Goal: Transaction & Acquisition: Book appointment/travel/reservation

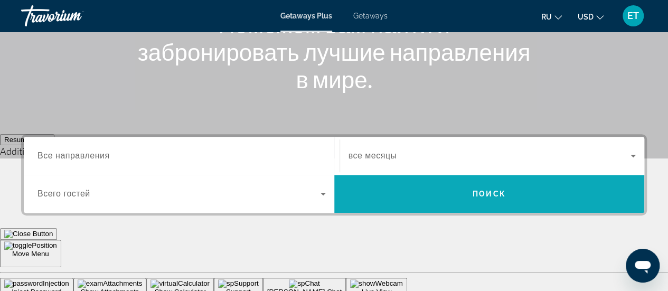
scroll to position [211, 0]
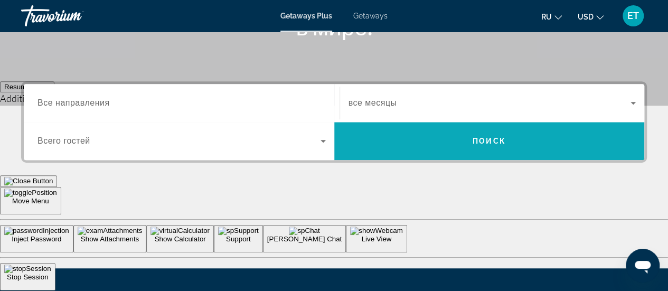
click at [632, 104] on icon "Search widget" at bounding box center [633, 103] width 13 height 13
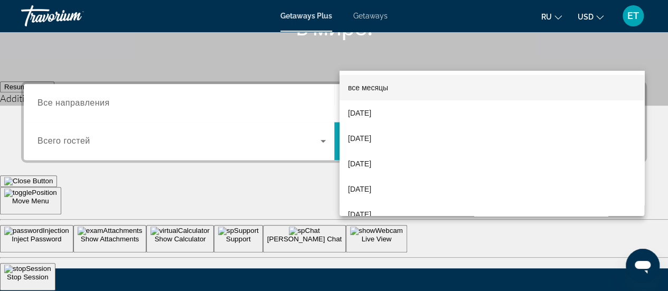
scroll to position [258, 0]
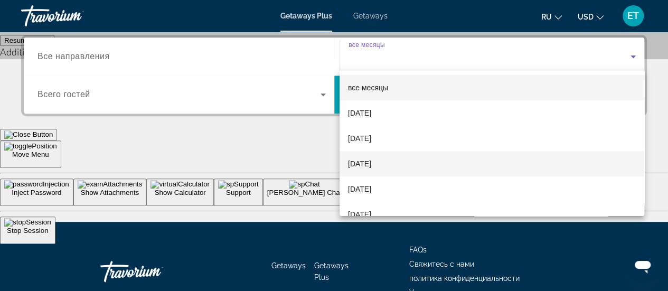
click at [371, 163] on span "[DATE]" at bounding box center [359, 163] width 23 height 13
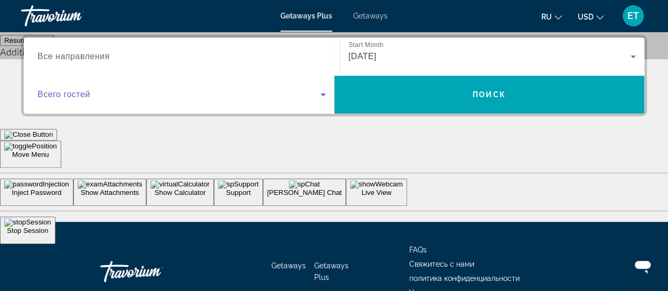
click at [322, 93] on icon "Search widget" at bounding box center [323, 94] width 5 height 3
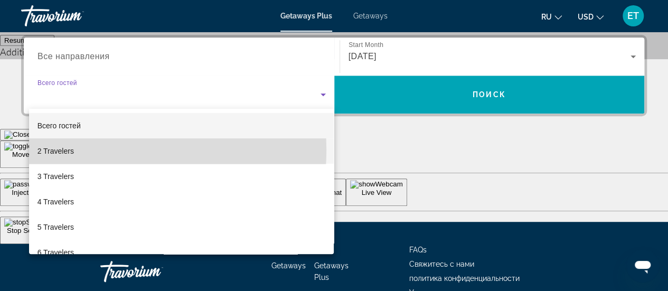
click at [67, 149] on span "2 Travelers" at bounding box center [56, 151] width 36 height 13
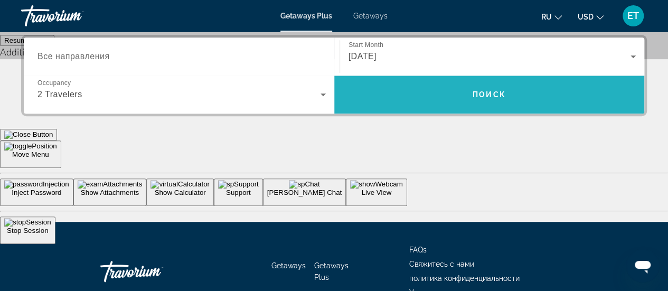
click at [490, 95] on span "Поиск" at bounding box center [489, 94] width 33 height 8
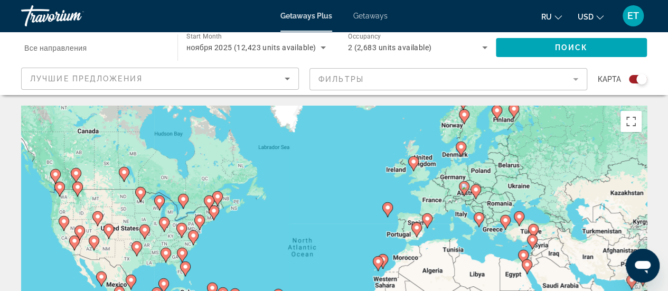
click at [576, 79] on mat-form-field "Фильтры" at bounding box center [449, 79] width 278 height 22
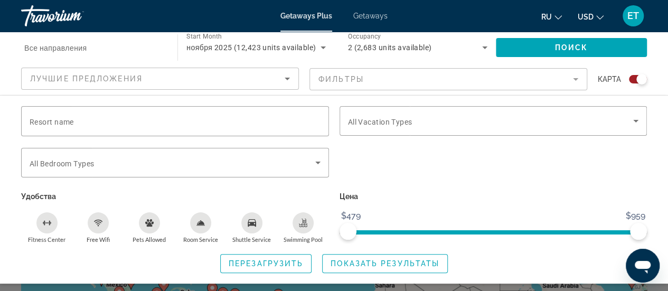
click at [576, 79] on mat-form-field "Фильтры" at bounding box center [449, 79] width 278 height 22
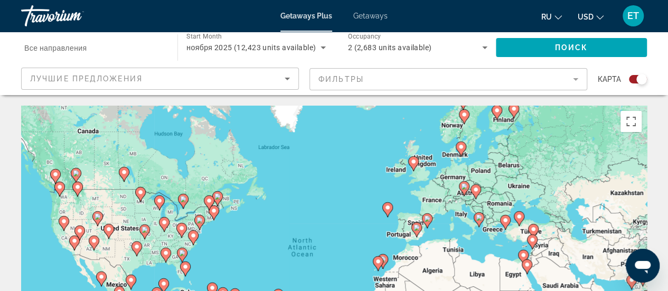
click at [576, 80] on mat-form-field "Фильтры" at bounding box center [449, 79] width 278 height 22
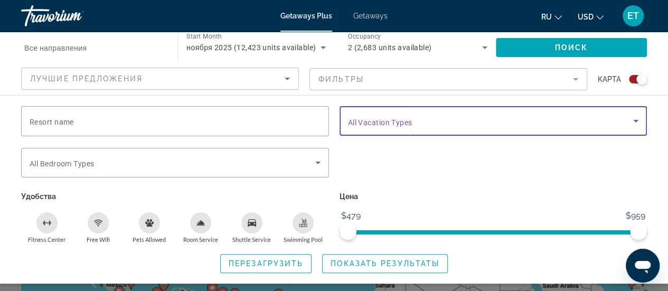
click at [635, 120] on icon "Search widget" at bounding box center [635, 121] width 5 height 3
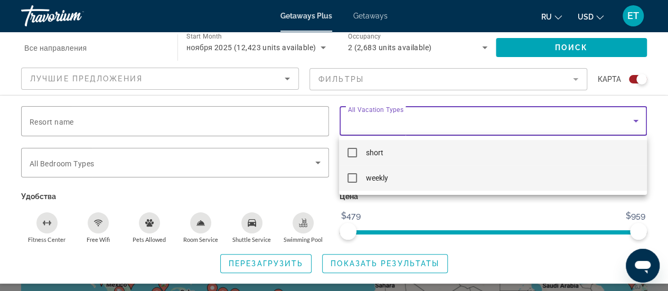
click at [357, 177] on mat-pseudo-checkbox at bounding box center [353, 178] width 10 height 10
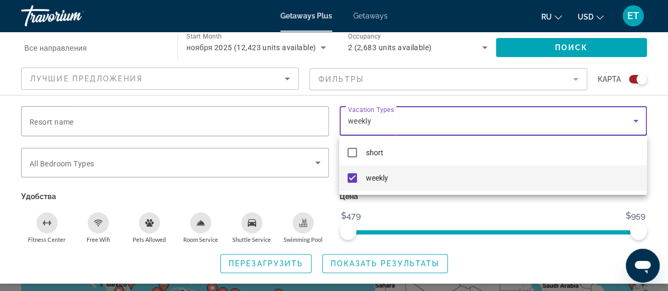
click at [170, 124] on div at bounding box center [334, 145] width 668 height 291
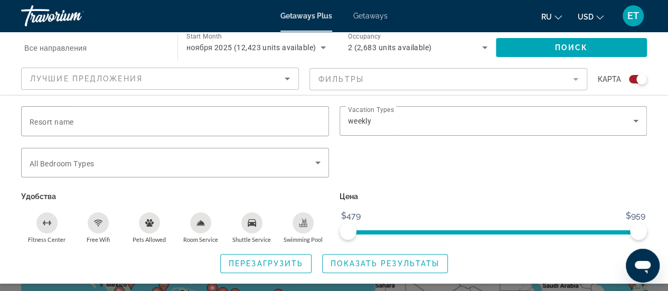
click at [289, 76] on icon "Sort by" at bounding box center [287, 78] width 13 height 13
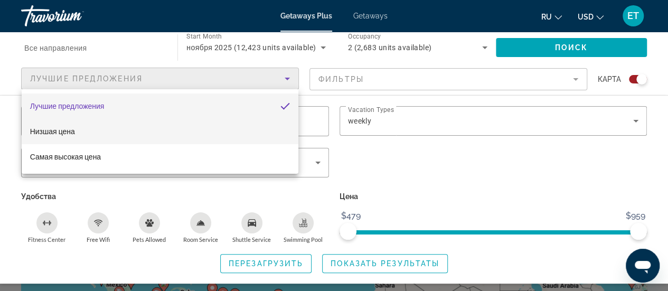
click at [110, 132] on mat-option "Низшая цена" at bounding box center [160, 131] width 277 height 25
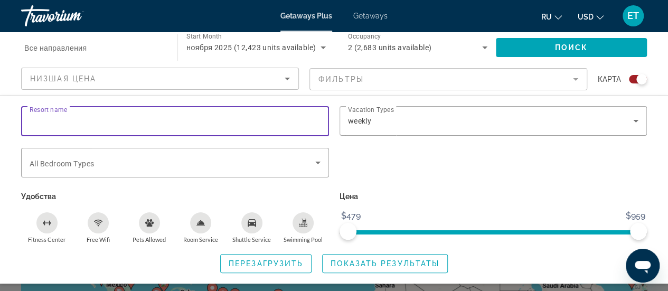
click at [151, 118] on input "Resort name" at bounding box center [175, 121] width 291 height 13
type input "**********"
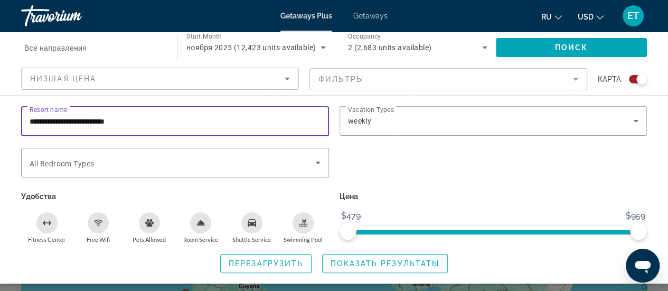
scroll to position [158, 0]
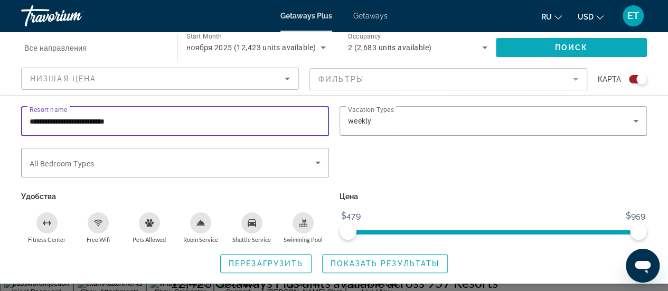
click at [575, 43] on span "Поиск" at bounding box center [571, 47] width 33 height 8
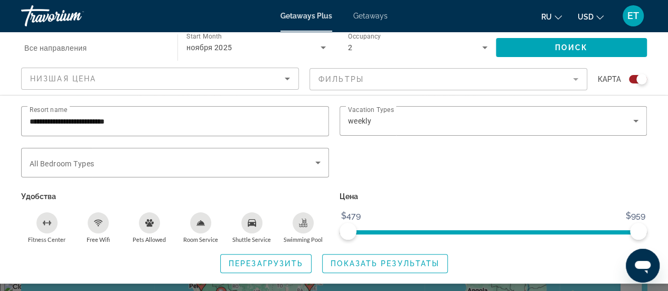
scroll to position [158, 0]
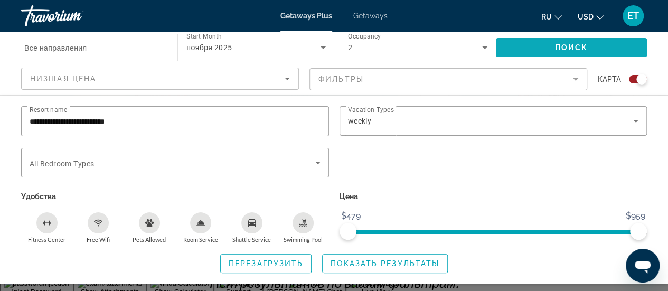
click at [560, 48] on span "Поиск" at bounding box center [571, 47] width 33 height 8
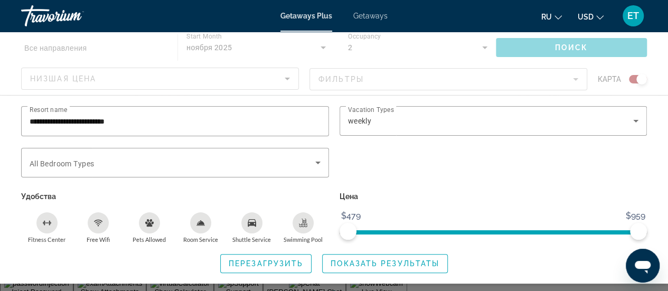
scroll to position [0, 0]
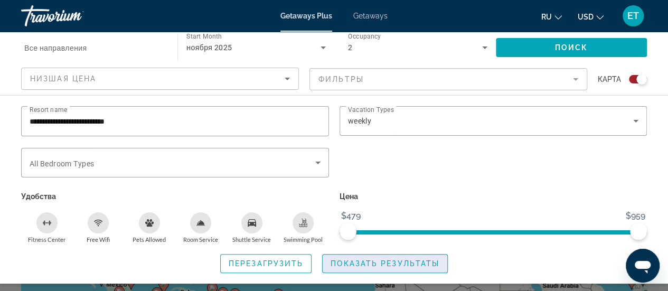
click at [412, 260] on span "Показать результаты" at bounding box center [385, 263] width 109 height 8
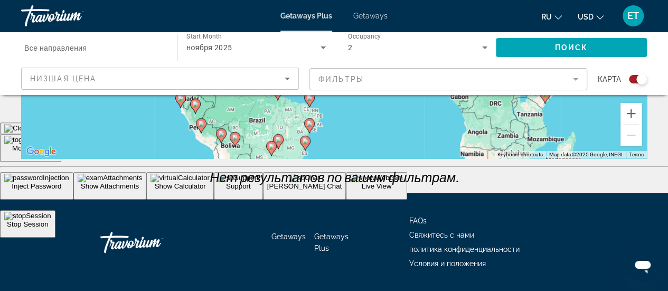
scroll to position [106, 0]
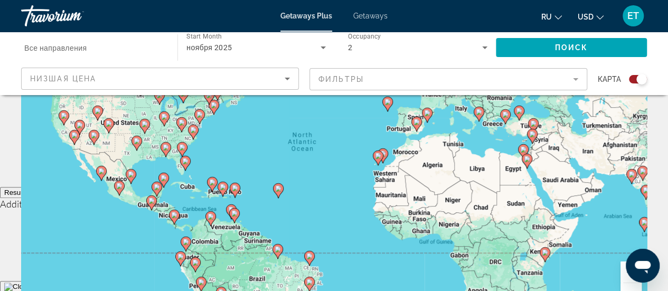
click at [310, 63] on div "Start Month все месяцы ноября 2025" at bounding box center [255, 48] width 156 height 32
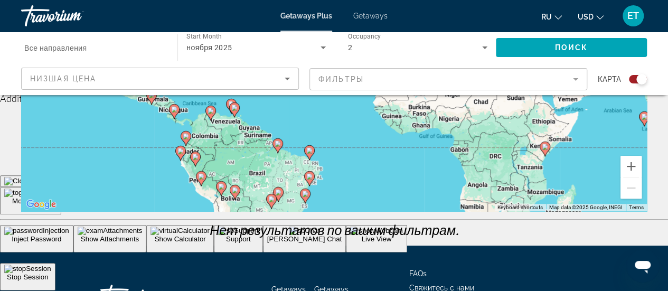
scroll to position [264, 0]
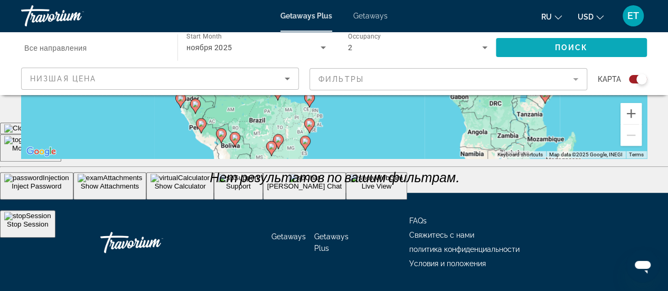
click at [567, 47] on span "Поиск" at bounding box center [571, 47] width 33 height 8
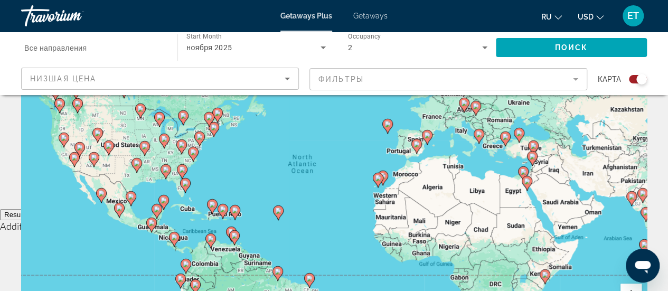
scroll to position [0, 0]
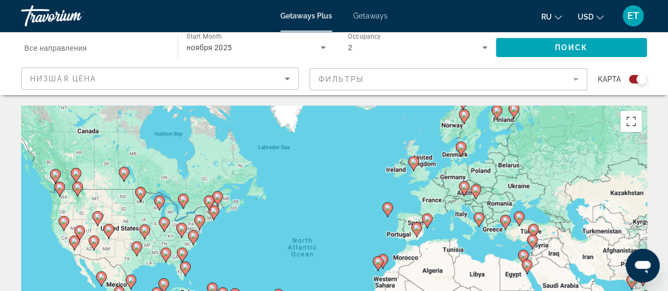
click at [577, 80] on mat-form-field "Фильтры" at bounding box center [449, 79] width 278 height 22
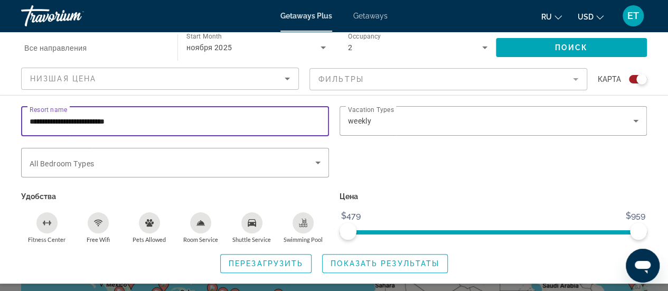
drag, startPoint x: 148, startPoint y: 122, endPoint x: 0, endPoint y: 134, distance: 148.4
click at [0, 134] on div "**********" at bounding box center [334, 189] width 668 height 167
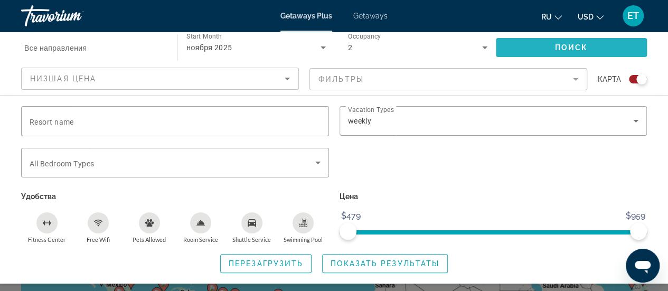
click at [574, 47] on span "Поиск" at bounding box center [571, 47] width 33 height 8
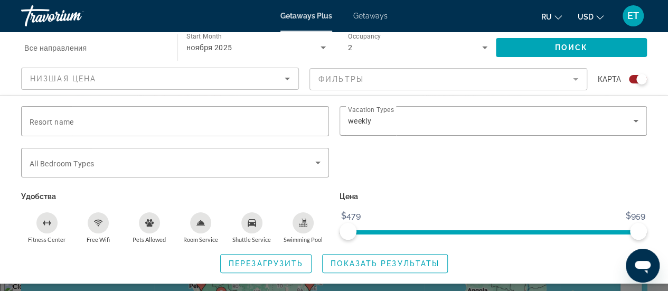
scroll to position [211, 0]
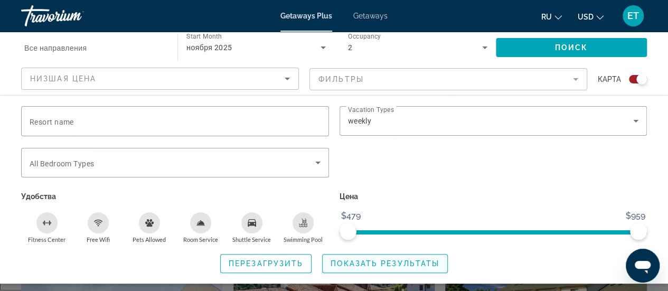
click at [381, 259] on span "Показать результаты" at bounding box center [385, 263] width 109 height 8
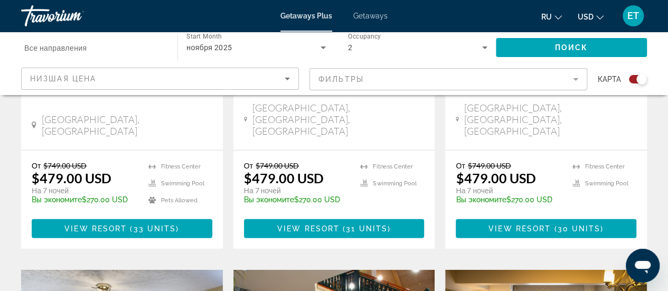
scroll to position [1268, 0]
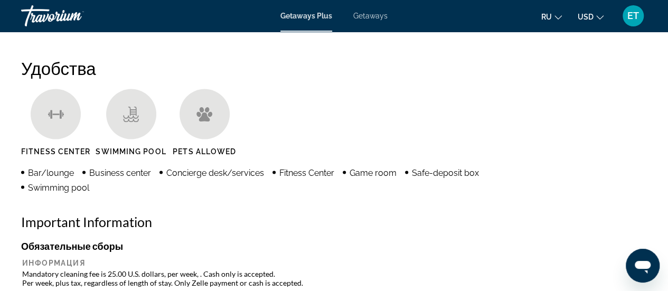
scroll to position [951, 0]
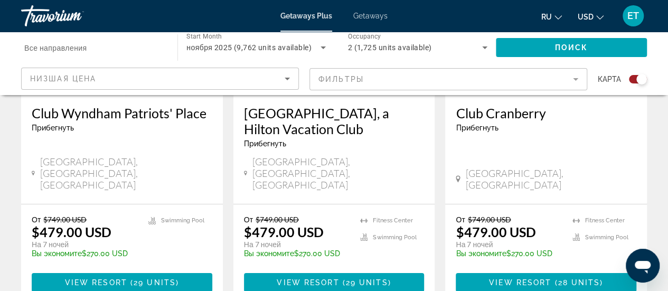
scroll to position [1823, 0]
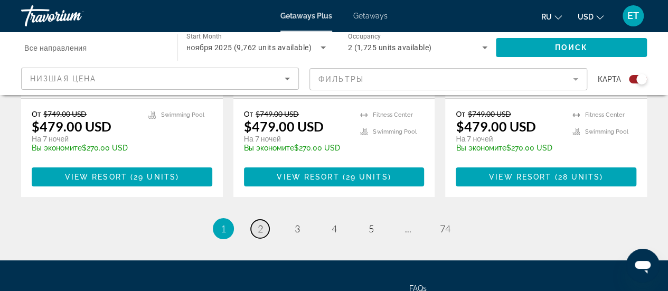
click at [264, 220] on link "page 2" at bounding box center [260, 229] width 18 height 18
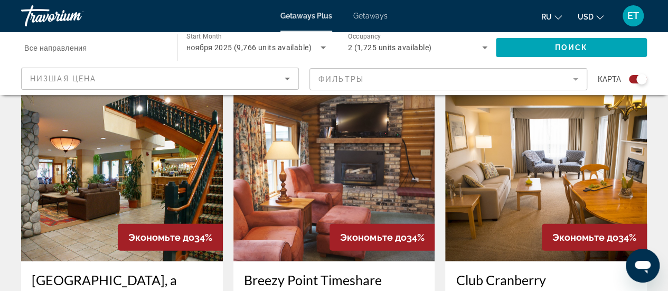
scroll to position [1095, 0]
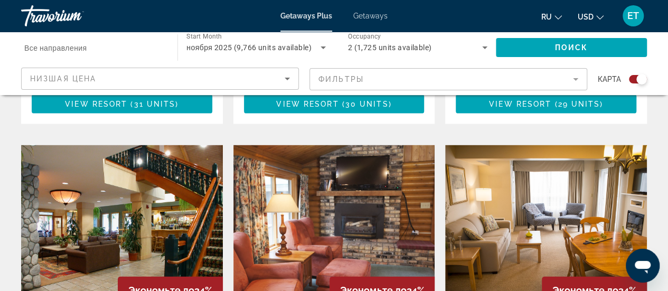
click at [612, 79] on span "карта" at bounding box center [609, 79] width 23 height 15
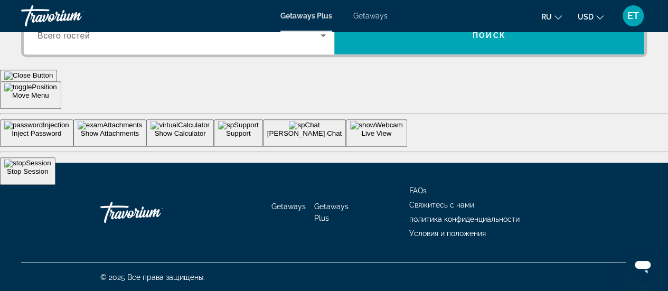
scroll to position [158, 0]
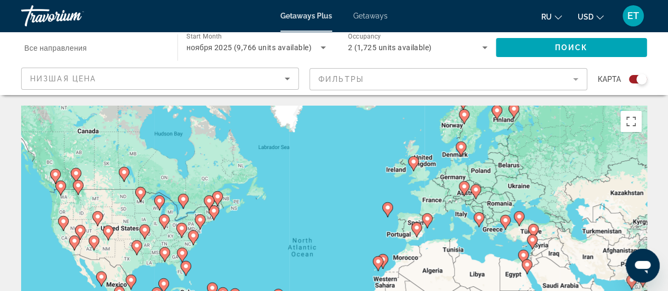
click at [460, 216] on div "To activate drag with keyboard, press Alt + Enter. Once in keyboard drag state,…" at bounding box center [334, 264] width 626 height 317
click at [478, 220] on image "Main content" at bounding box center [479, 217] width 6 height 6
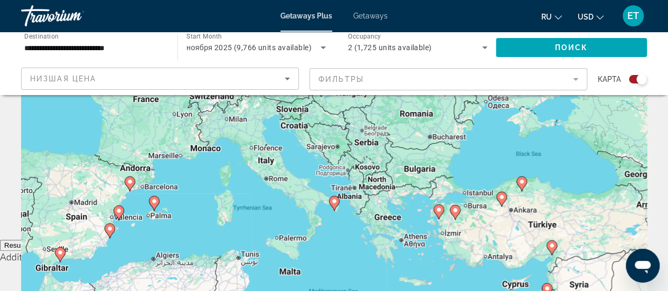
scroll to position [106, 0]
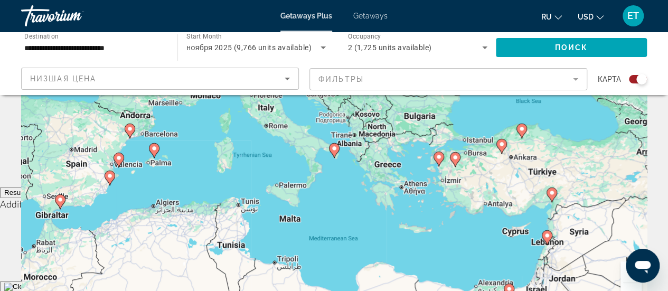
click at [109, 181] on icon "Main content" at bounding box center [110, 178] width 10 height 14
type input "**********"
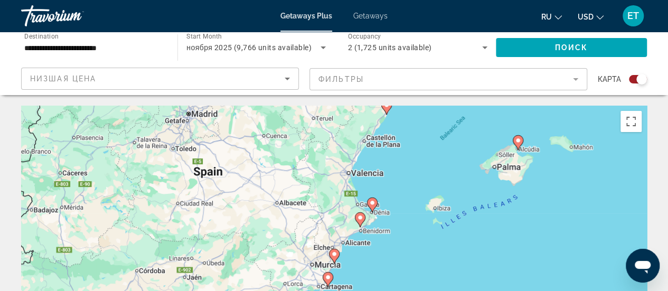
scroll to position [53, 0]
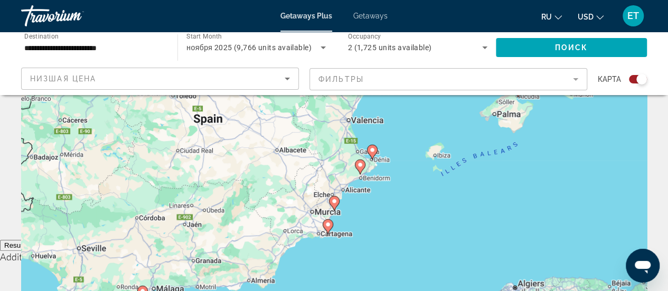
click at [372, 154] on icon "Main content" at bounding box center [372, 152] width 10 height 14
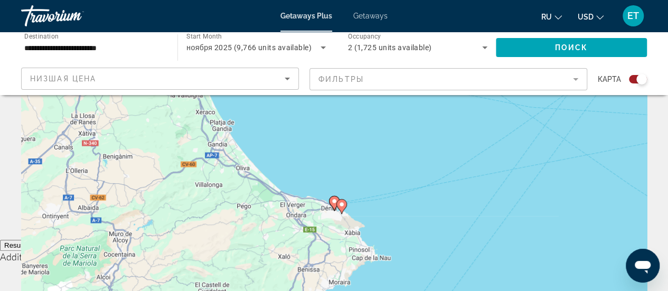
scroll to position [0, 0]
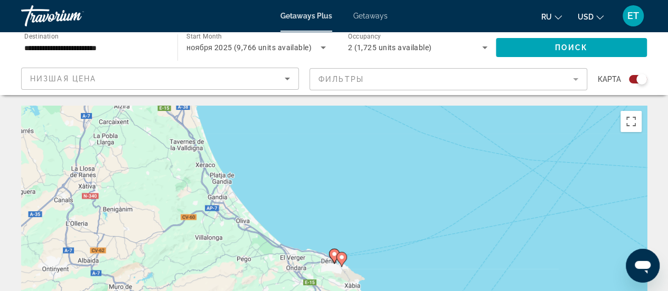
click at [342, 258] on image "Main content" at bounding box center [342, 257] width 6 height 6
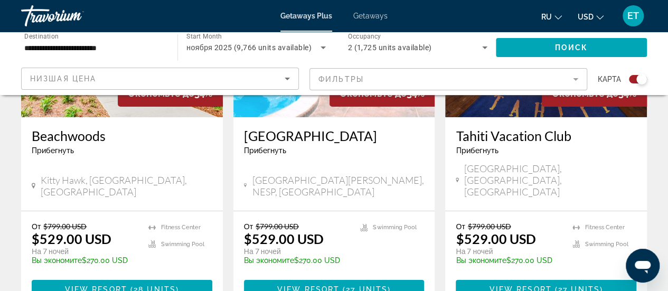
scroll to position [1743, 0]
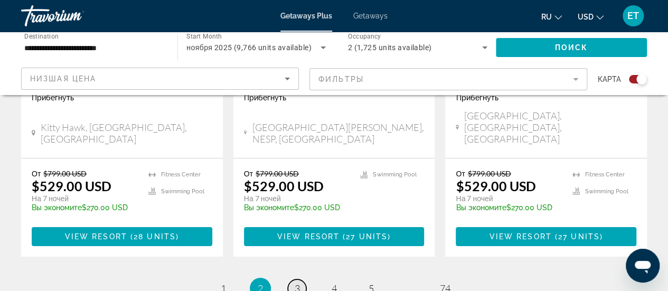
click at [298, 283] on span "3" at bounding box center [297, 289] width 5 height 12
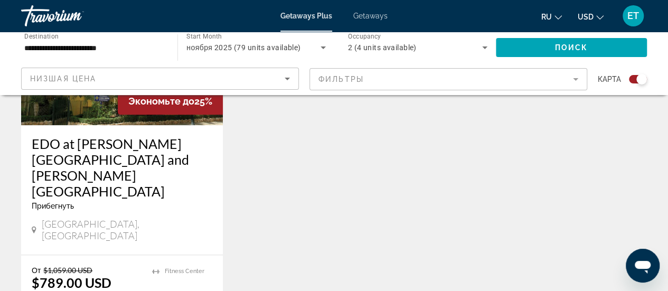
scroll to position [398, 0]
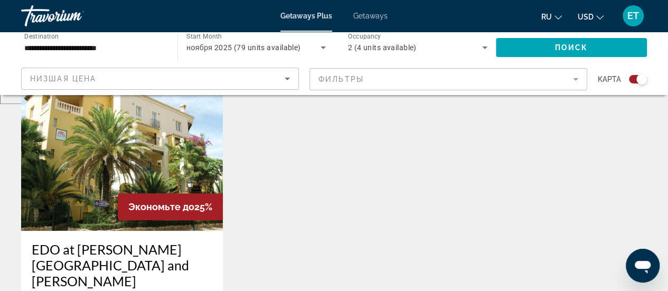
click at [107, 249] on h3 "EDO at [PERSON_NAME][GEOGRAPHIC_DATA] and [PERSON_NAME][GEOGRAPHIC_DATA]" at bounding box center [122, 272] width 181 height 63
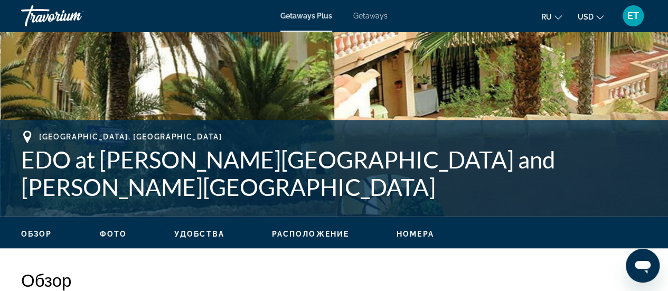
scroll to position [475, 0]
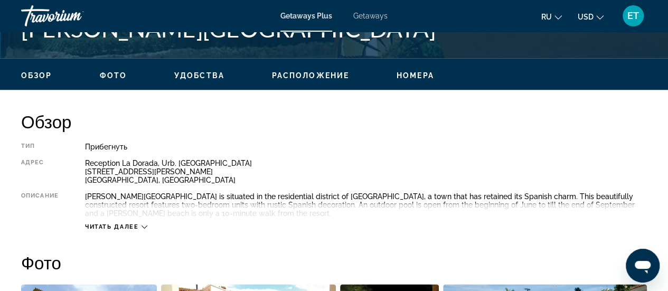
click at [146, 224] on icon "Main content" at bounding box center [145, 227] width 6 height 6
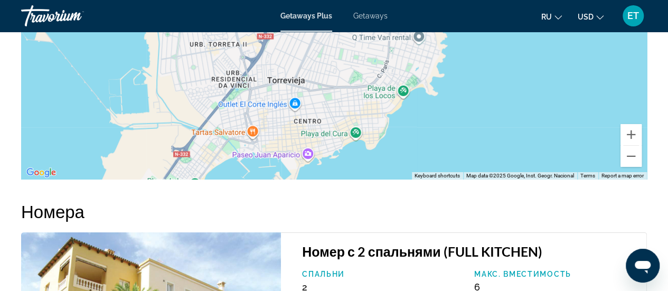
scroll to position [1617, 0]
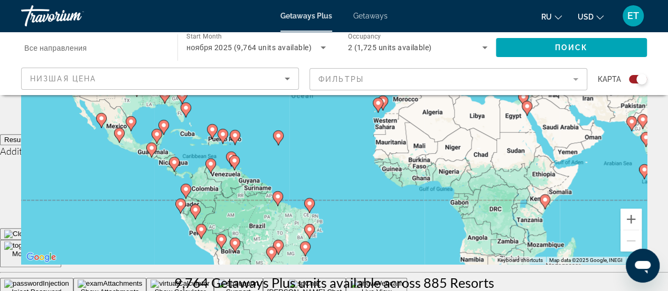
scroll to position [106, 0]
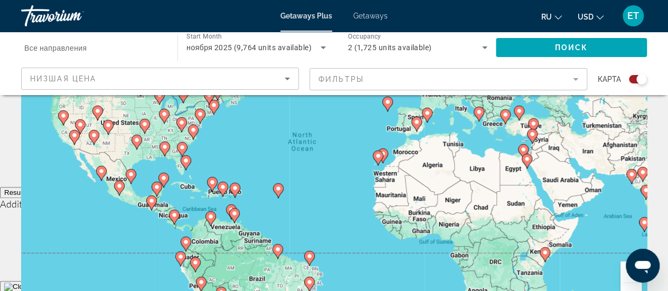
click at [116, 188] on image "Main content" at bounding box center [119, 186] width 6 height 6
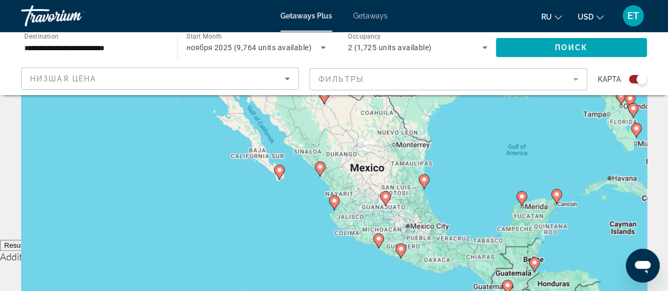
scroll to position [0, 0]
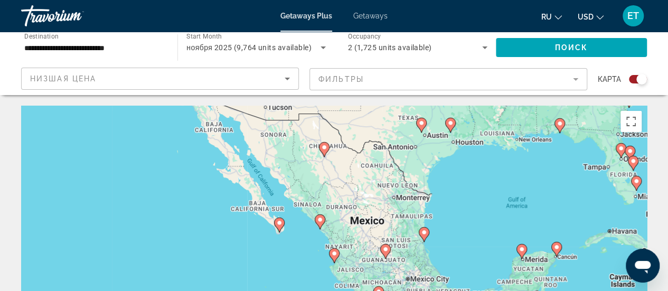
click at [638, 189] on gmp-advanced-marker "Main content" at bounding box center [636, 183] width 11 height 16
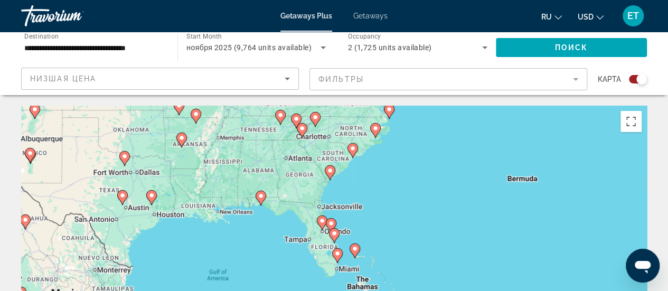
scroll to position [106, 0]
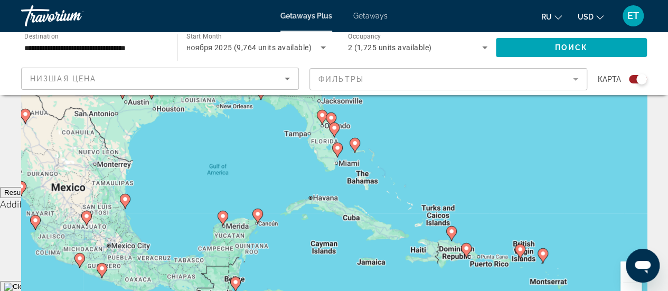
click at [362, 183] on div "To navigate, press the arrow keys. To activate drag with keyboard, press Alt + …" at bounding box center [334, 158] width 626 height 317
click at [467, 249] on image "Main content" at bounding box center [466, 248] width 6 height 6
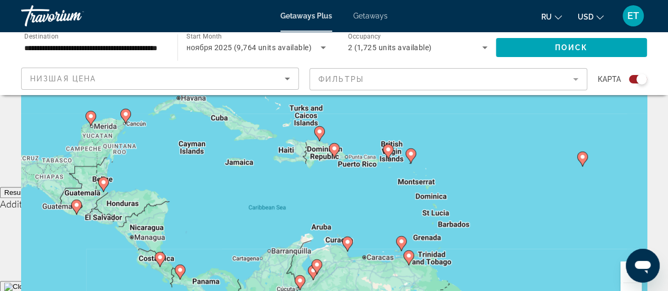
scroll to position [0, 0]
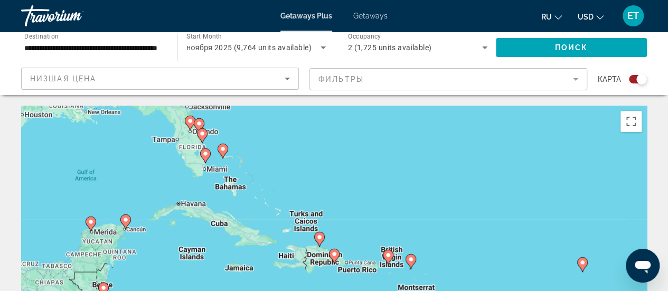
click at [205, 158] on icon "Main content" at bounding box center [205, 156] width 10 height 14
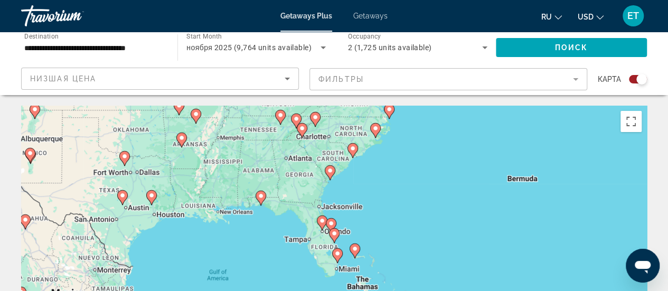
scroll to position [106, 0]
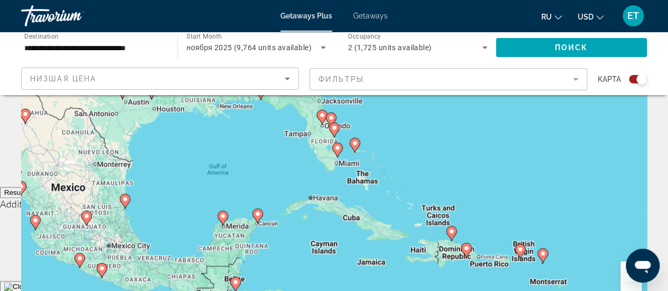
click at [354, 142] on image "Main content" at bounding box center [355, 143] width 6 height 6
click at [451, 233] on image "Main content" at bounding box center [451, 231] width 6 height 6
type input "**********"
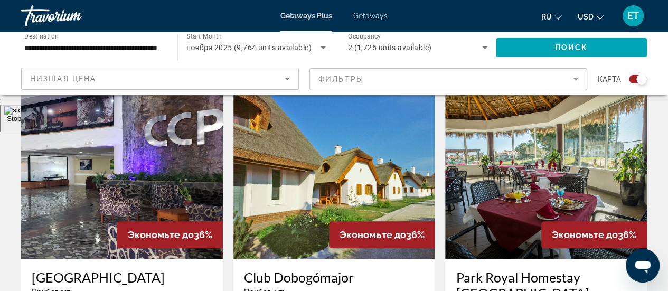
scroll to position [423, 0]
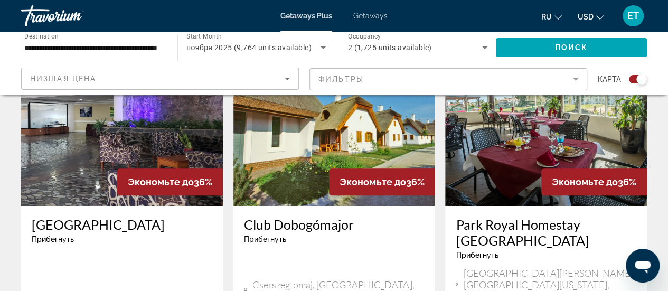
click at [518, 227] on h3 "Park Royal Homestay [GEOGRAPHIC_DATA]" at bounding box center [546, 233] width 181 height 32
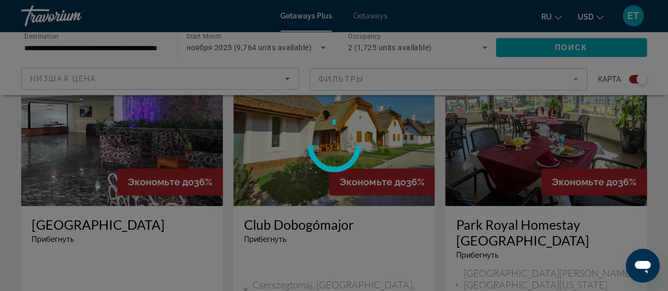
scroll to position [528, 0]
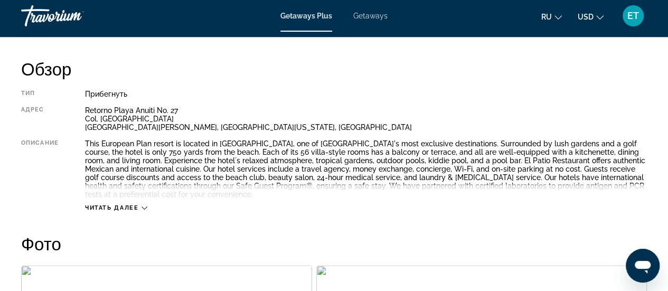
scroll to position [581, 0]
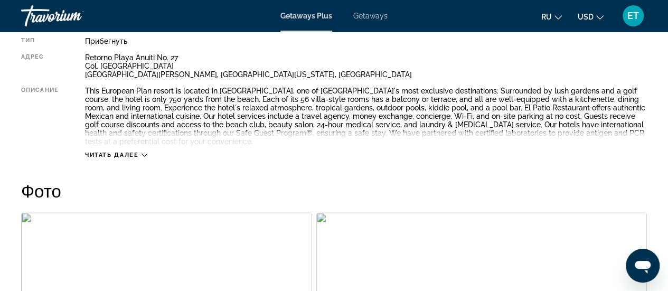
click at [135, 154] on span "Читать далее" at bounding box center [112, 155] width 54 height 7
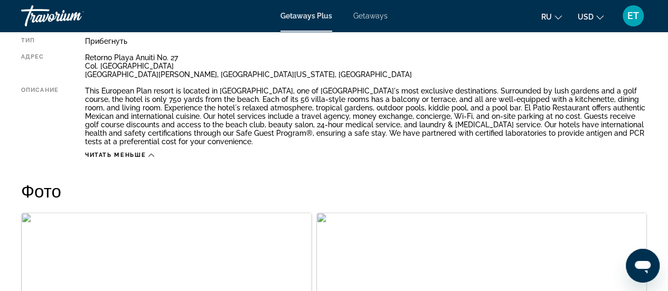
scroll to position [740, 0]
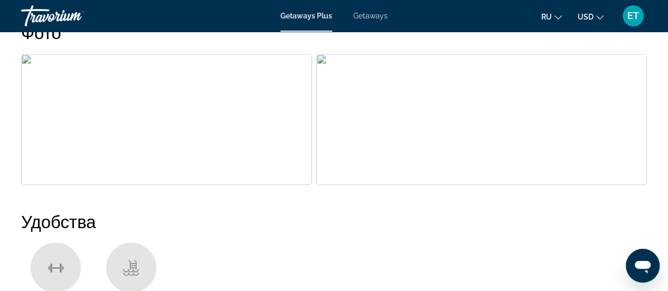
click at [219, 137] on img "Open full-screen image slider" at bounding box center [166, 119] width 291 height 131
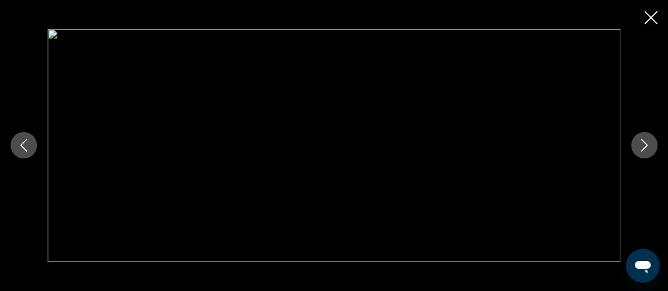
click at [641, 144] on icon "Next image" at bounding box center [644, 145] width 13 height 13
click at [652, 21] on icon "Close slideshow" at bounding box center [650, 17] width 13 height 13
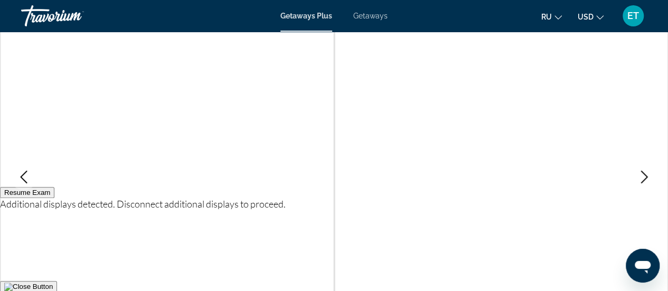
scroll to position [0, 0]
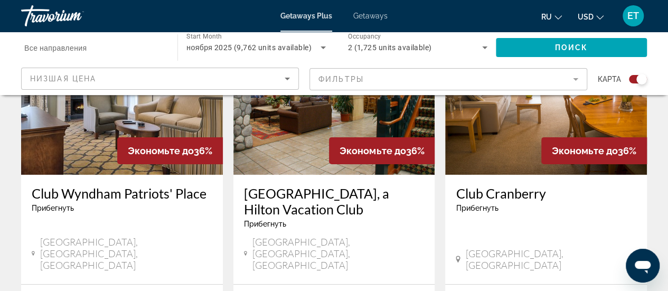
scroll to position [1796, 0]
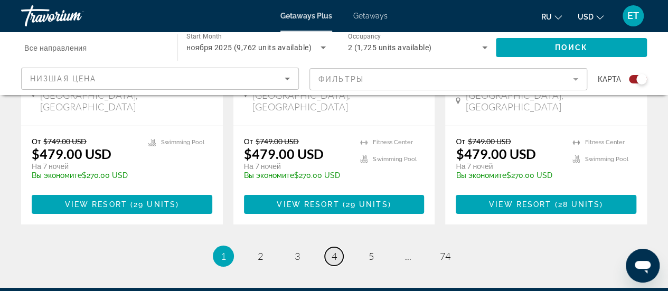
click at [338, 247] on link "page 4" at bounding box center [334, 256] width 18 height 18
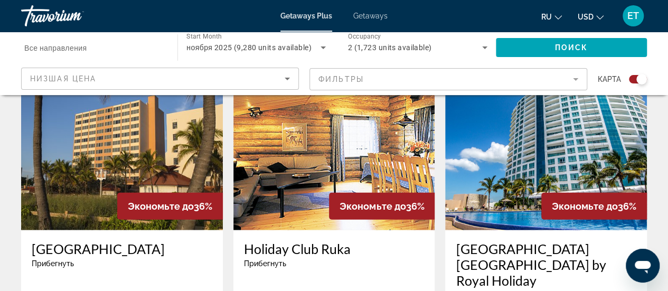
scroll to position [1268, 0]
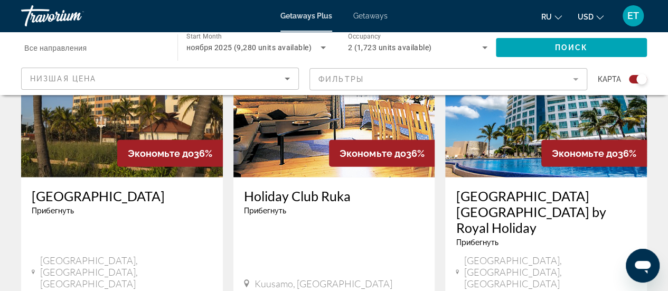
click at [442, 78] on mat-form-field "Фильтры" at bounding box center [449, 79] width 278 height 22
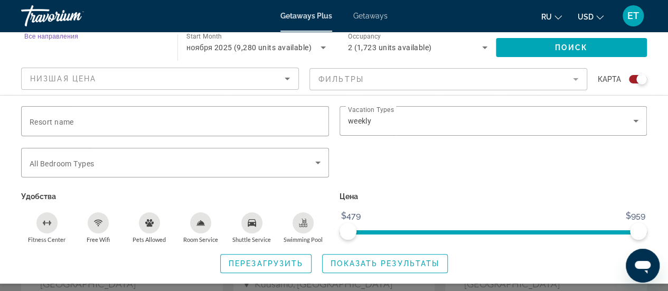
drag, startPoint x: 153, startPoint y: 46, endPoint x: 170, endPoint y: 55, distance: 19.4
click at [154, 46] on input "Destination Все направления" at bounding box center [93, 48] width 139 height 13
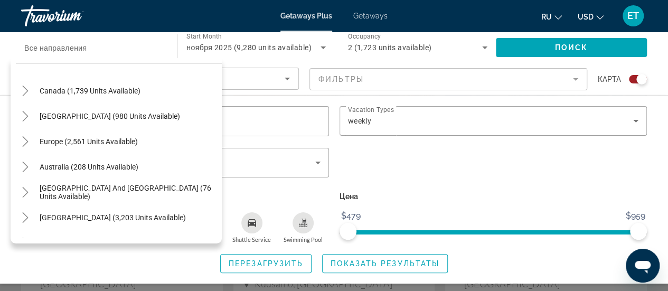
scroll to position [73, 0]
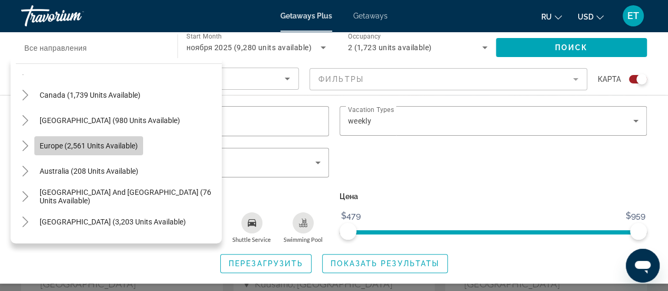
click at [88, 142] on span "Europe (2,561 units available)" at bounding box center [89, 146] width 98 height 8
type input "**********"
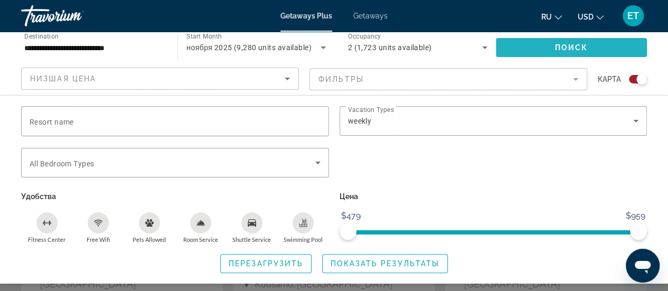
click at [577, 48] on span "Поиск" at bounding box center [571, 47] width 33 height 8
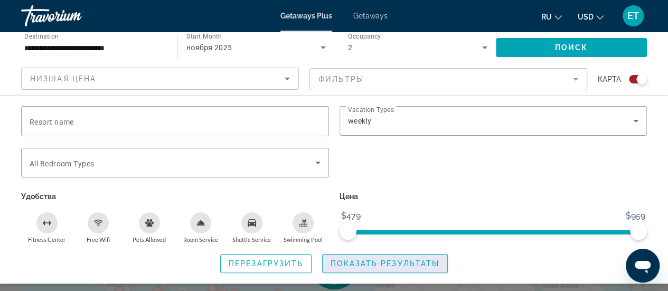
click at [401, 263] on span "Показать результаты" at bounding box center [385, 263] width 109 height 8
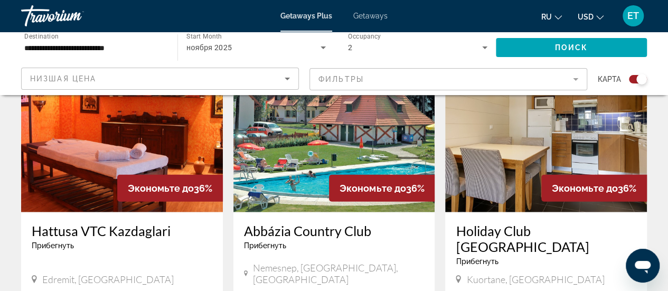
scroll to position [1268, 0]
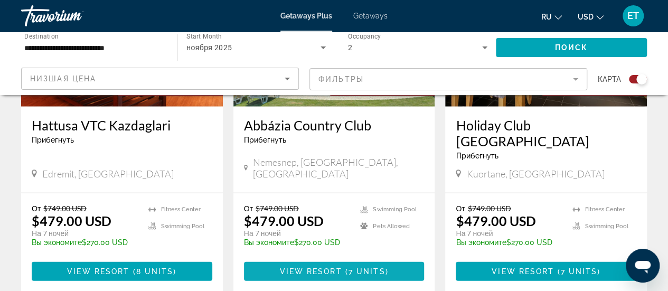
click at [302, 267] on span "View Resort" at bounding box center [310, 271] width 62 height 8
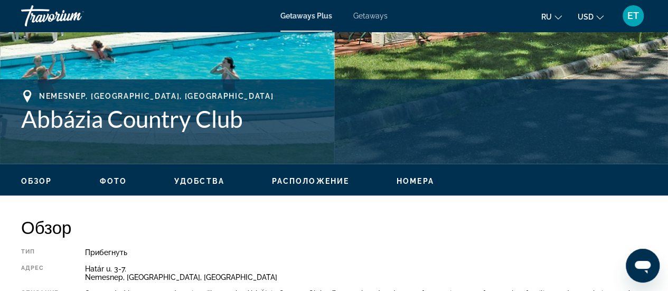
scroll to position [475, 0]
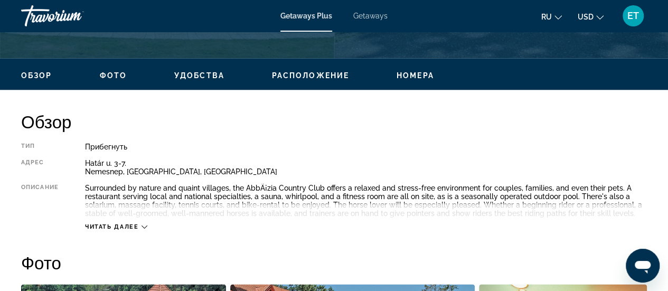
click at [103, 226] on span "Читать далее" at bounding box center [112, 226] width 54 height 7
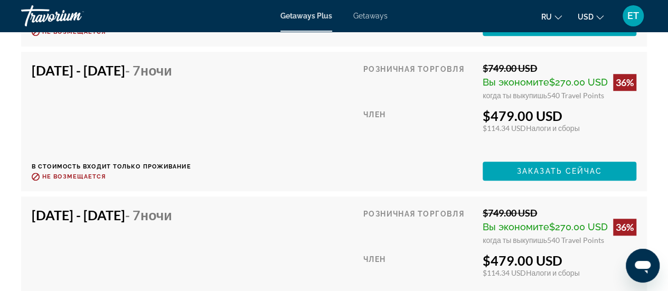
scroll to position [2353, 0]
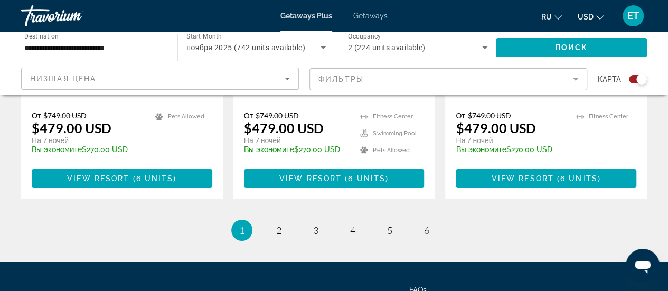
scroll to position [1796, 0]
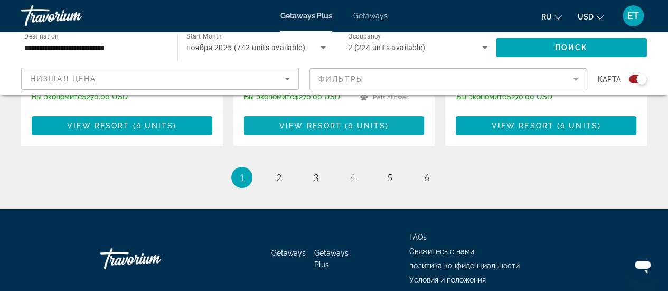
click at [328, 121] on span "View Resort" at bounding box center [310, 125] width 62 height 8
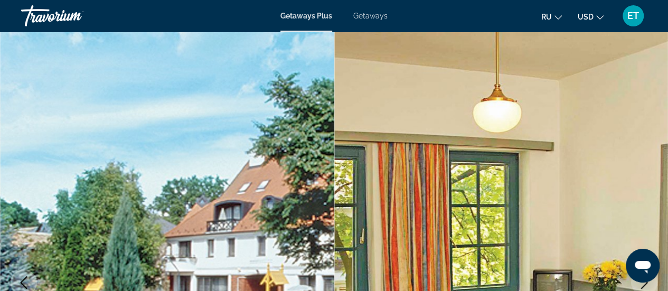
scroll to position [106, 0]
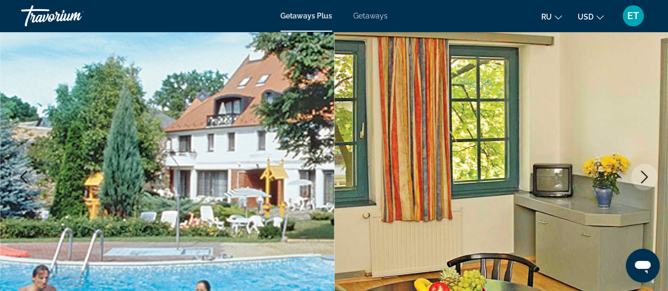
click at [644, 177] on icon "Next image" at bounding box center [644, 177] width 13 height 13
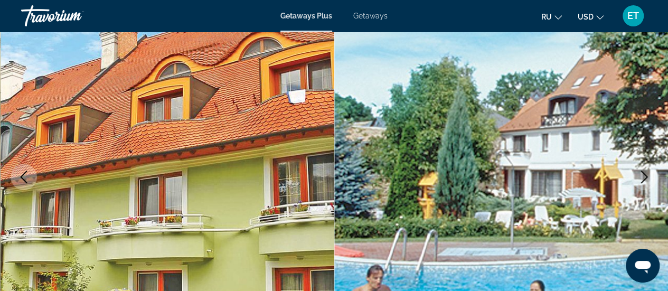
scroll to position [53, 0]
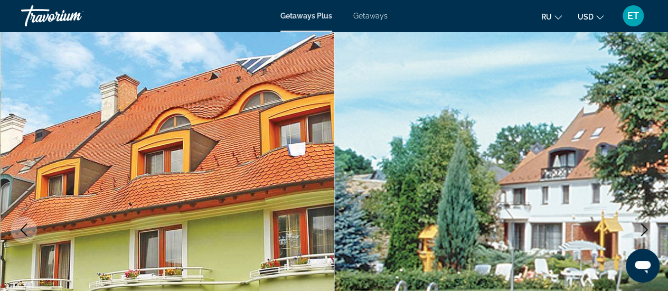
click at [652, 176] on img "Main content" at bounding box center [501, 230] width 334 height 502
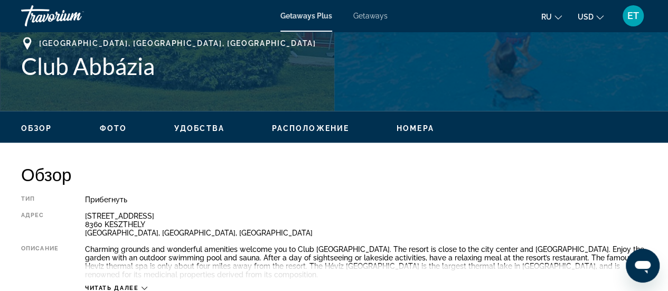
scroll to position [528, 0]
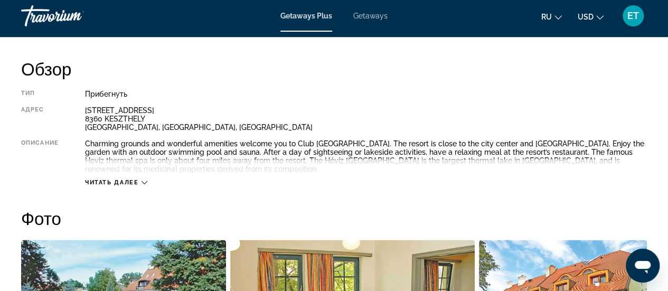
click at [107, 181] on span "Читать далее" at bounding box center [112, 182] width 54 height 7
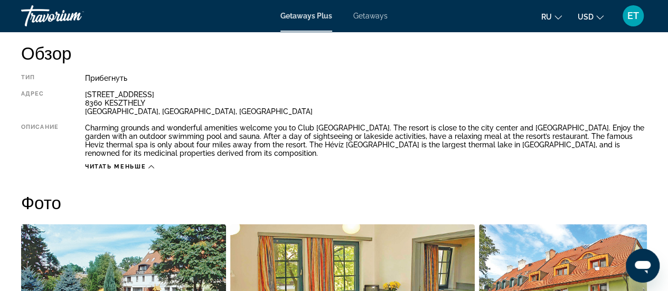
scroll to position [491, 0]
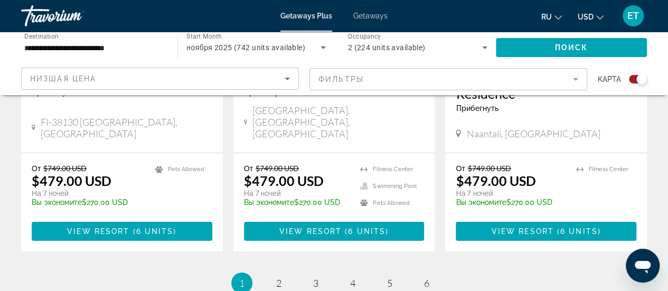
scroll to position [1796, 0]
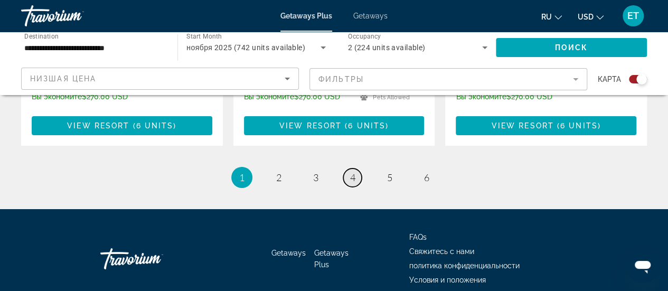
click at [353, 172] on span "4" at bounding box center [352, 178] width 5 height 12
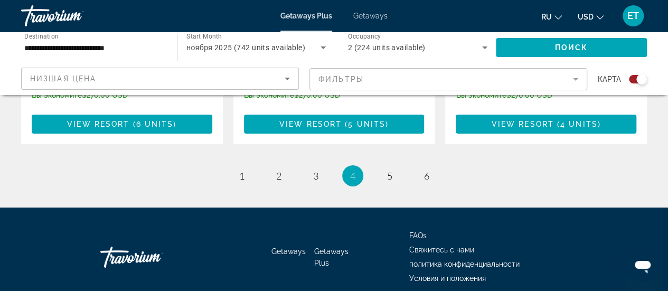
scroll to position [1792, 0]
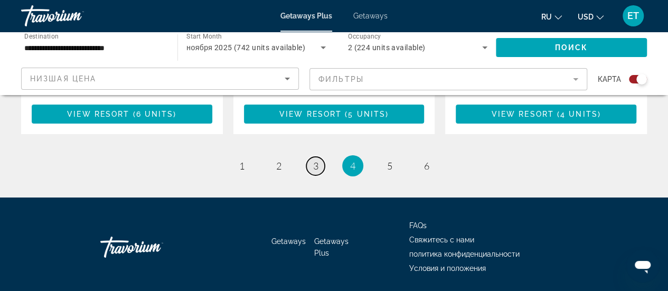
click at [322, 157] on link "page 3" at bounding box center [315, 166] width 18 height 18
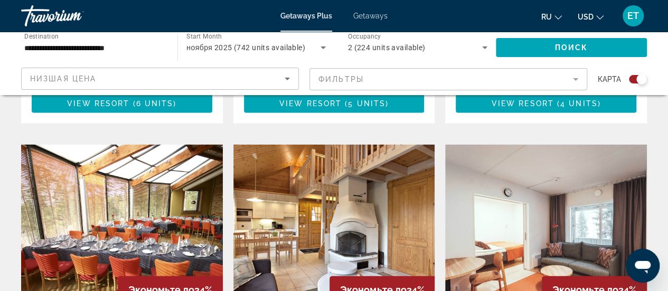
scroll to position [898, 0]
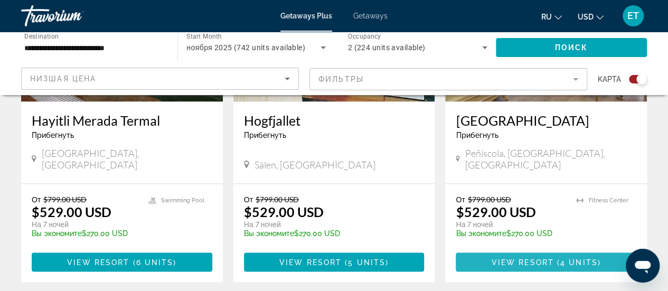
click at [535, 258] on span "View Resort" at bounding box center [523, 262] width 62 height 8
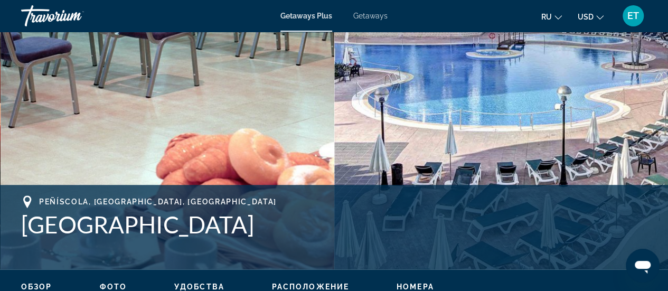
scroll to position [106, 0]
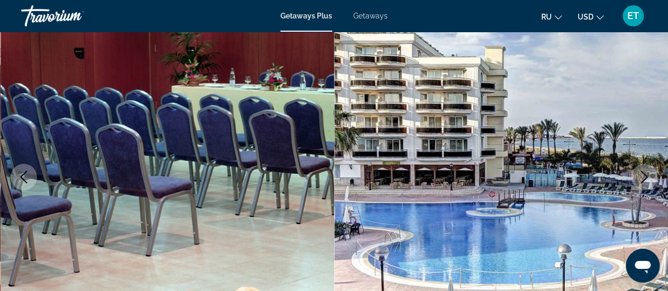
click at [643, 175] on icon "Next image" at bounding box center [644, 177] width 13 height 13
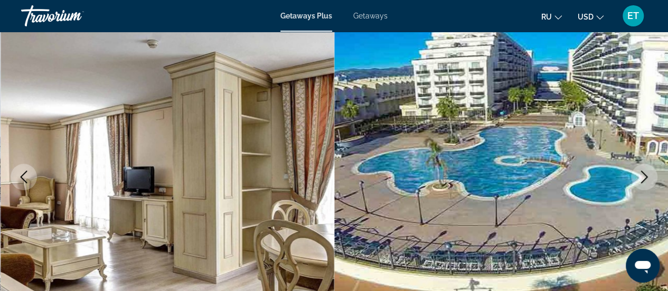
click at [647, 178] on icon "Next image" at bounding box center [644, 177] width 7 height 13
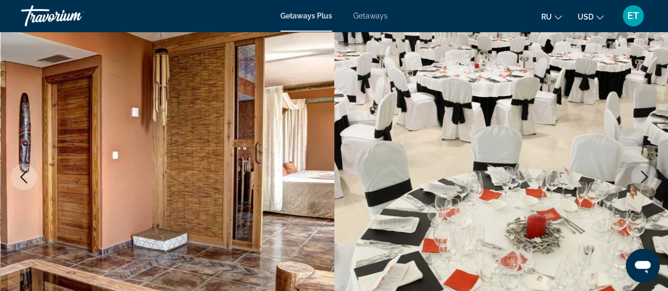
click at [644, 177] on icon "Next image" at bounding box center [644, 177] width 13 height 13
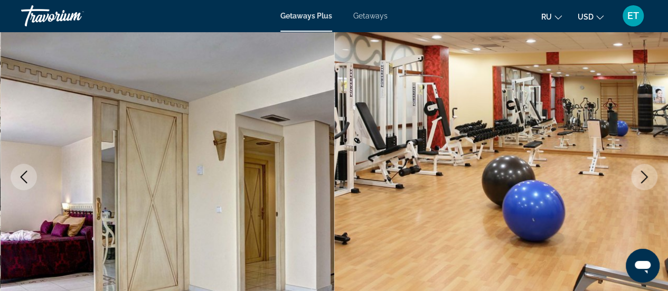
click at [643, 177] on icon "Next image" at bounding box center [644, 177] width 13 height 13
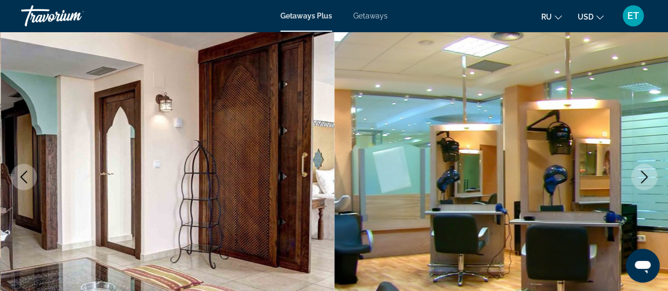
click at [645, 175] on icon "Next image" at bounding box center [644, 177] width 7 height 13
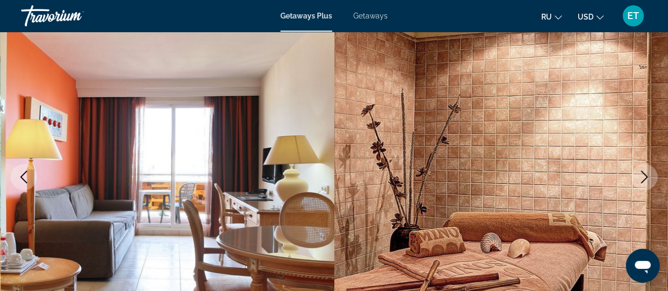
click at [645, 175] on icon "Next image" at bounding box center [644, 177] width 7 height 13
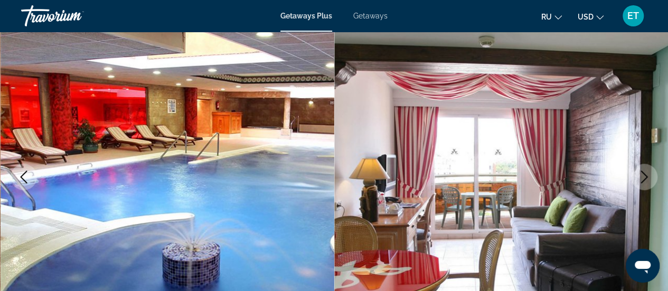
click at [645, 175] on icon "Next image" at bounding box center [644, 177] width 7 height 13
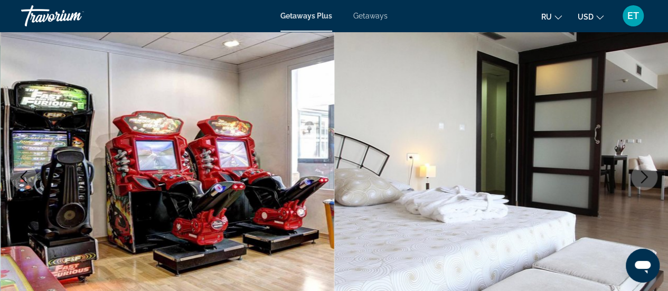
click at [648, 175] on icon "Next image" at bounding box center [644, 177] width 13 height 13
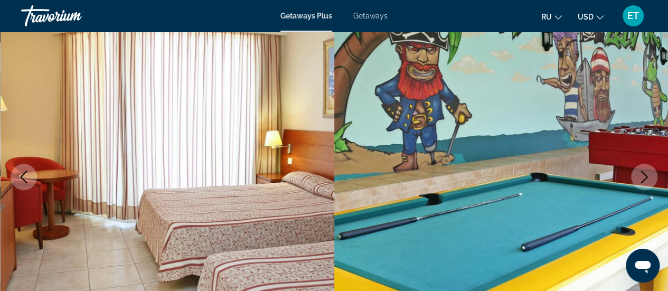
click at [649, 178] on icon "Next image" at bounding box center [644, 177] width 13 height 13
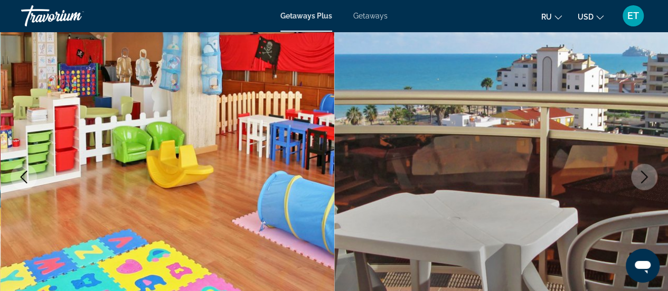
click at [657, 177] on img "Main content" at bounding box center [501, 177] width 334 height 502
click at [639, 183] on button "Next image" at bounding box center [644, 177] width 26 height 26
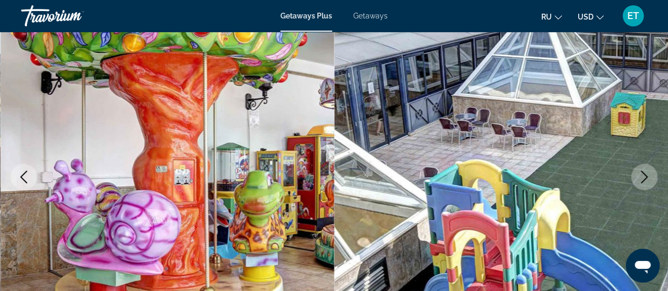
click at [644, 178] on icon "Next image" at bounding box center [644, 177] width 13 height 13
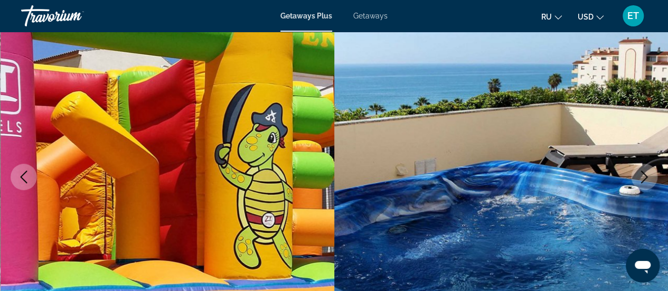
click at [643, 174] on icon "Next image" at bounding box center [644, 177] width 13 height 13
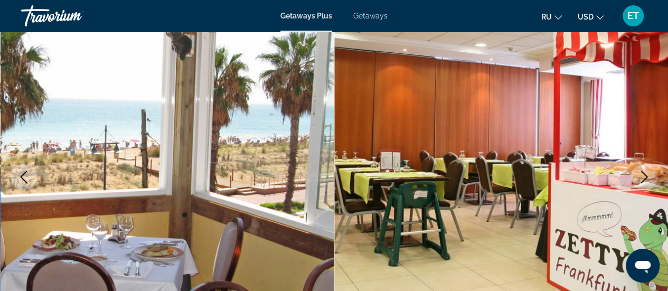
click at [643, 174] on icon "Next image" at bounding box center [644, 177] width 13 height 13
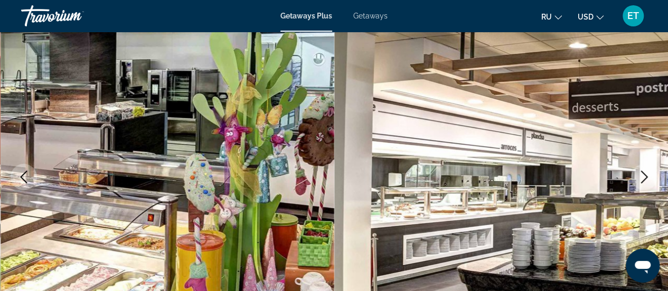
click at [640, 166] on button "Next image" at bounding box center [644, 177] width 26 height 26
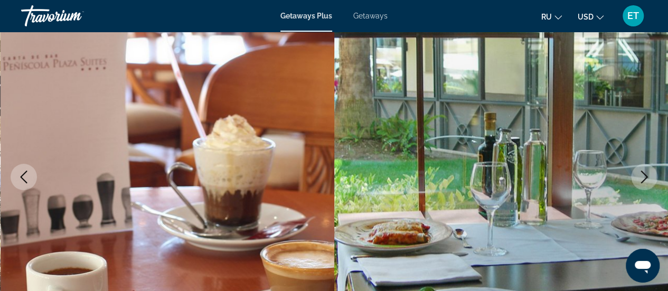
click at [642, 171] on icon "Next image" at bounding box center [644, 177] width 13 height 13
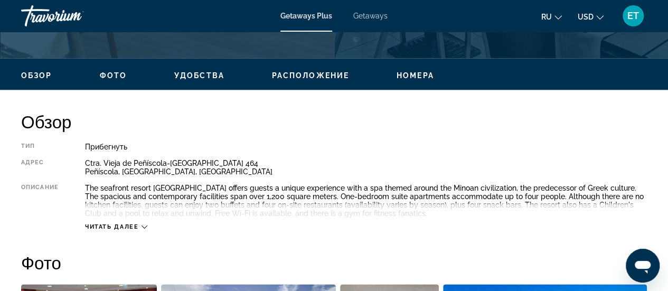
scroll to position [528, 0]
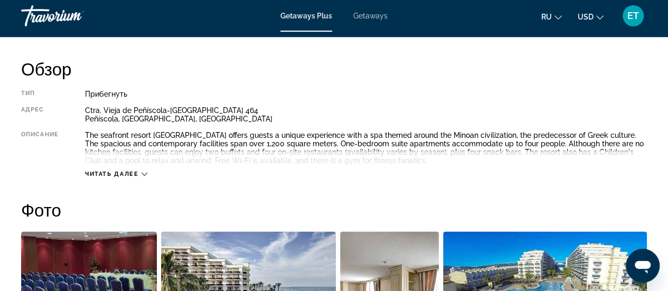
click at [116, 173] on span "Читать далее" at bounding box center [112, 174] width 54 height 7
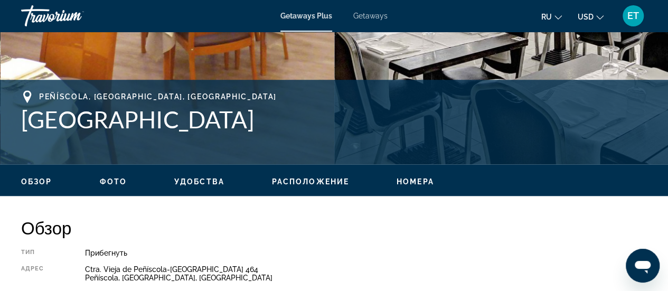
scroll to position [475, 0]
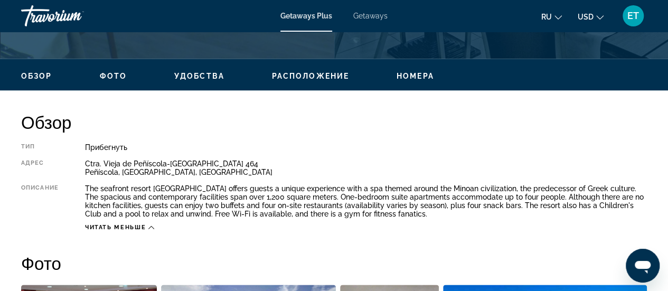
click at [321, 78] on span "Расположение" at bounding box center [310, 76] width 77 height 8
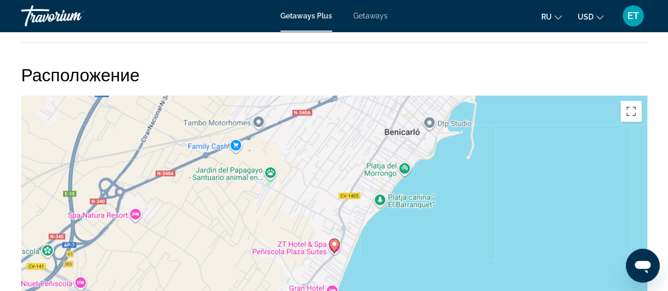
click at [334, 246] on image "Main content" at bounding box center [334, 244] width 6 height 6
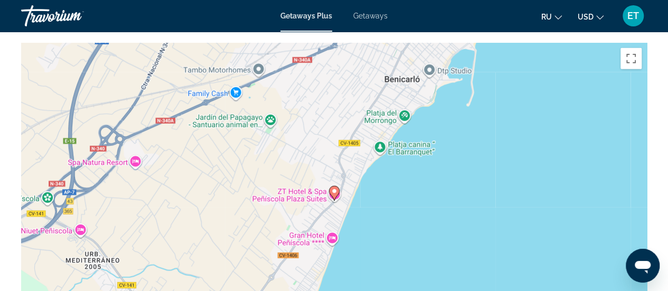
click at [343, 178] on div "To navigate, press the arrow keys. To activate drag with keyboard, press Alt + …" at bounding box center [334, 201] width 626 height 317
click at [337, 195] on icon "Main content" at bounding box center [334, 193] width 10 height 14
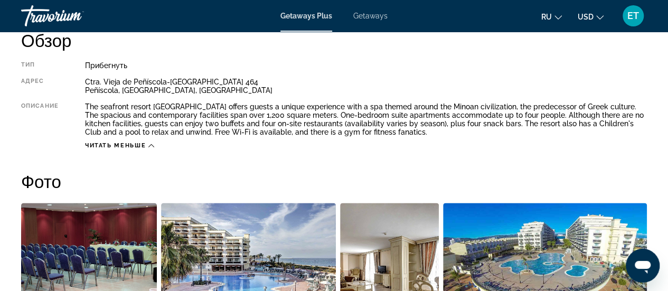
scroll to position [504, 0]
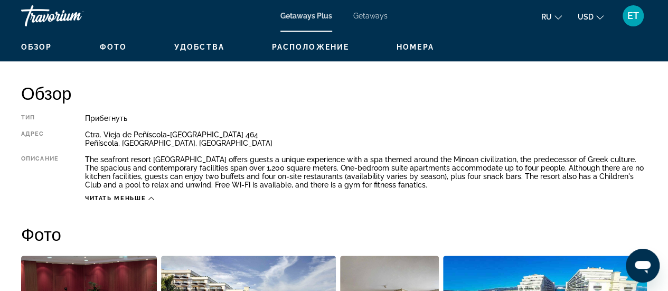
click at [410, 50] on span "Номера" at bounding box center [416, 47] width 38 height 8
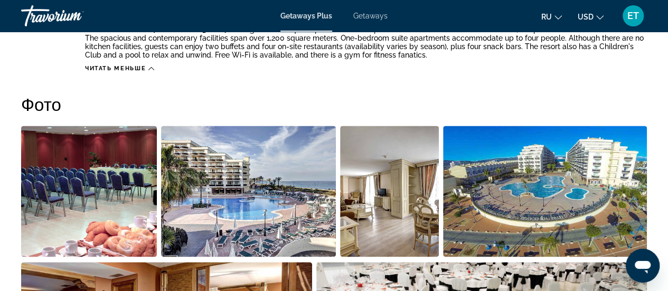
scroll to position [317, 0]
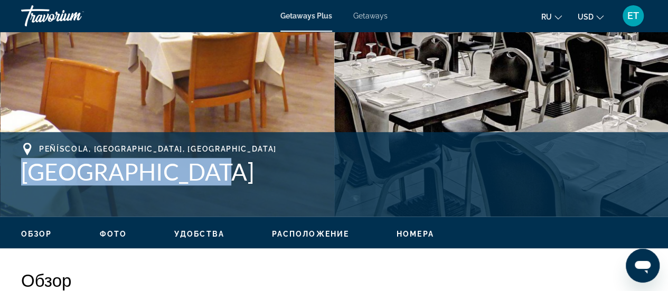
drag, startPoint x: 9, startPoint y: 168, endPoint x: 148, endPoint y: 171, distance: 139.0
click at [179, 172] on div "Peñíscola, [GEOGRAPHIC_DATA], [GEOGRAPHIC_DATA] [GEOGRAPHIC_DATA] [GEOGRAPHIC_D…" at bounding box center [334, 174] width 668 height 63
copy h1 "[GEOGRAPHIC_DATA]"
